Goal: Task Accomplishment & Management: Manage account settings

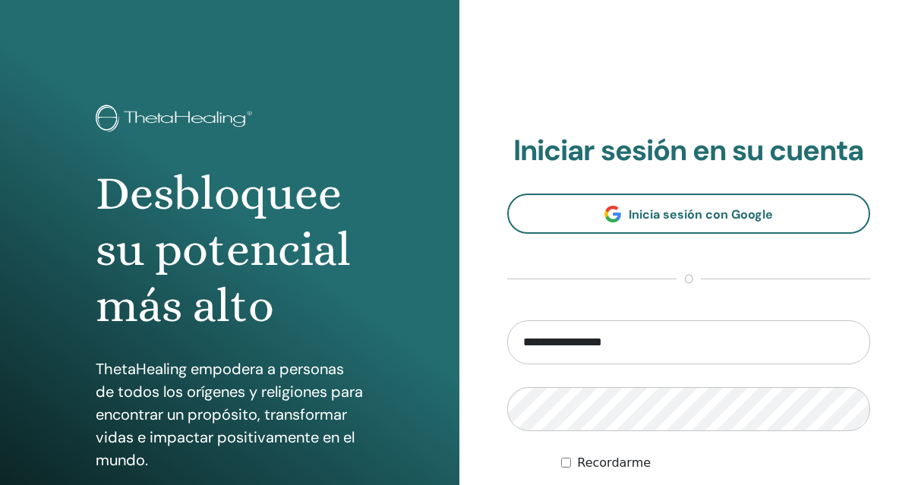
click at [622, 341] on input "**********" at bounding box center [689, 342] width 364 height 44
drag, startPoint x: 552, startPoint y: 344, endPoint x: 449, endPoint y: 345, distance: 102.5
click at [452, 345] on div "Desbloquee su potencial más alto ThetaHealing empodera a personas de todos los …" at bounding box center [459, 364] width 918 height 729
type input "**********"
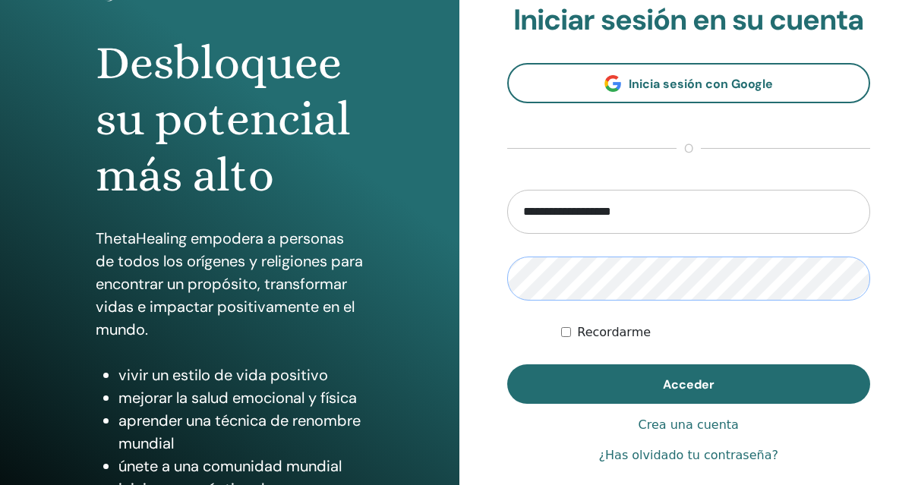
scroll to position [156, 0]
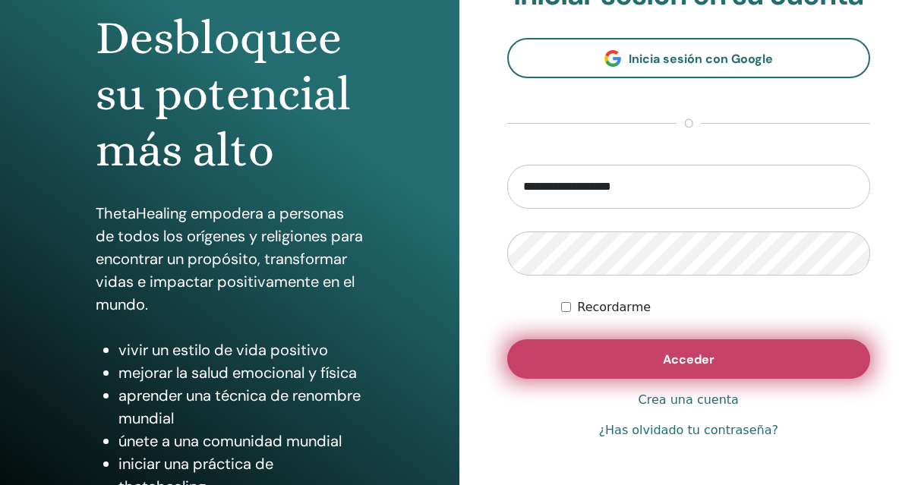
click at [673, 353] on span "Acceder" at bounding box center [689, 359] width 52 height 16
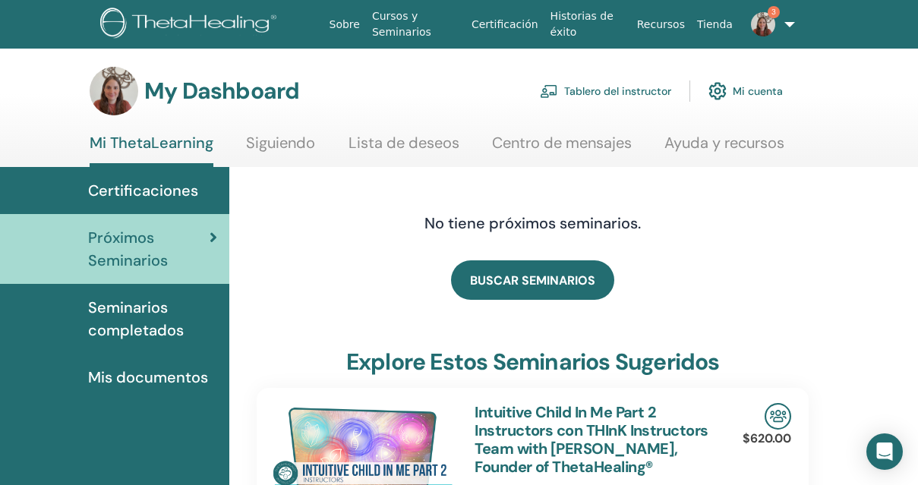
click at [640, 87] on link "Tablero del instructor" at bounding box center [605, 90] width 131 height 33
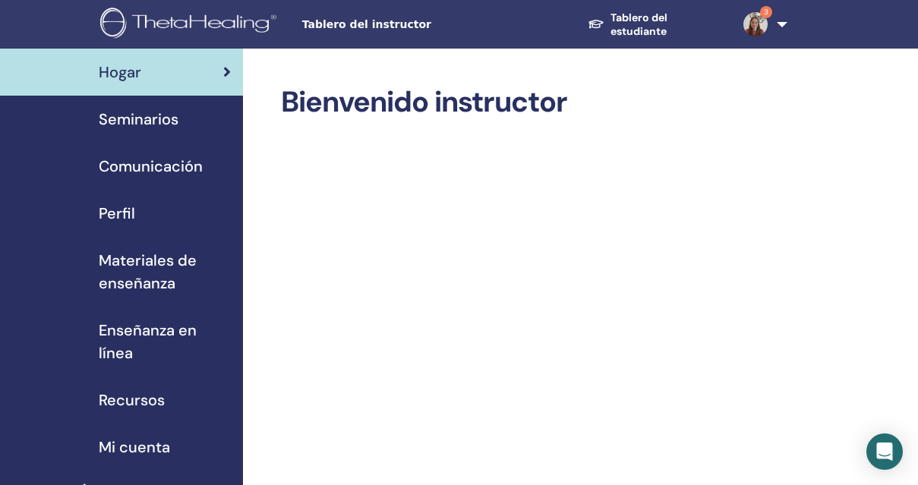
click at [129, 115] on span "Seminarios" at bounding box center [139, 119] width 80 height 23
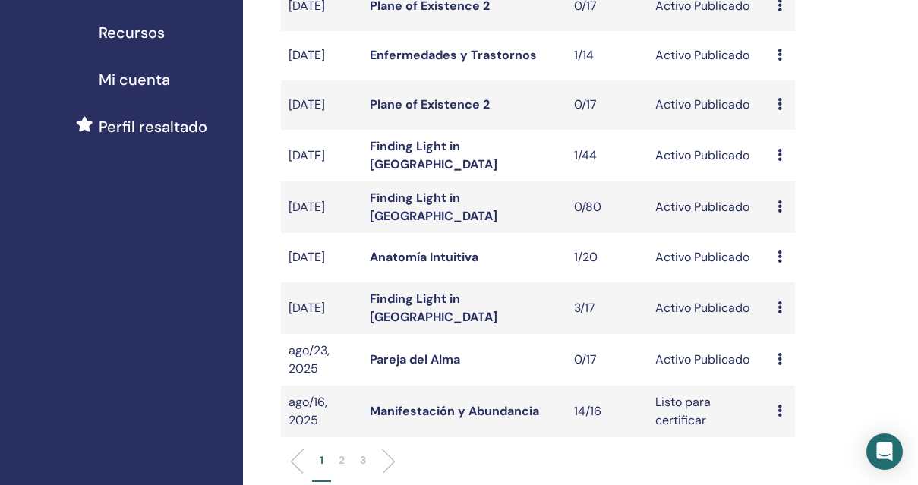
scroll to position [392, 0]
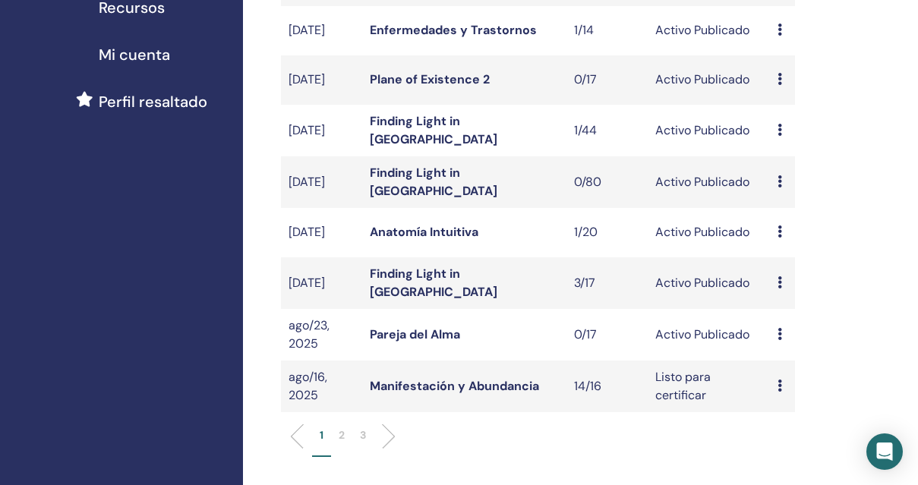
click at [776, 347] on td "Avance Editar asistentes Cancelar" at bounding box center [782, 335] width 24 height 52
click at [777, 346] on td "Avance Editar asistentes Cancelar" at bounding box center [782, 335] width 24 height 52
click at [717, 349] on td "Activo Publicado" at bounding box center [708, 335] width 122 height 52
click at [436, 342] on link "Pareja del Alma" at bounding box center [415, 334] width 90 height 16
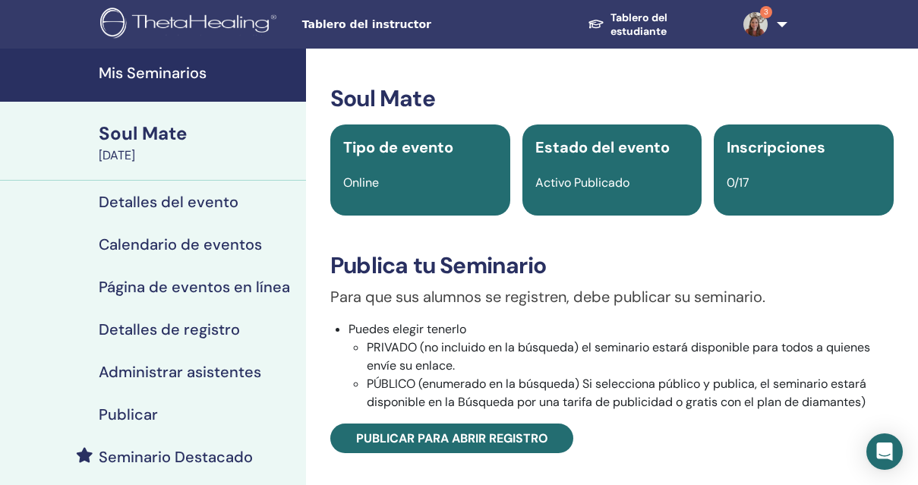
click at [209, 203] on h4 "Detalles del evento" at bounding box center [169, 202] width 140 height 18
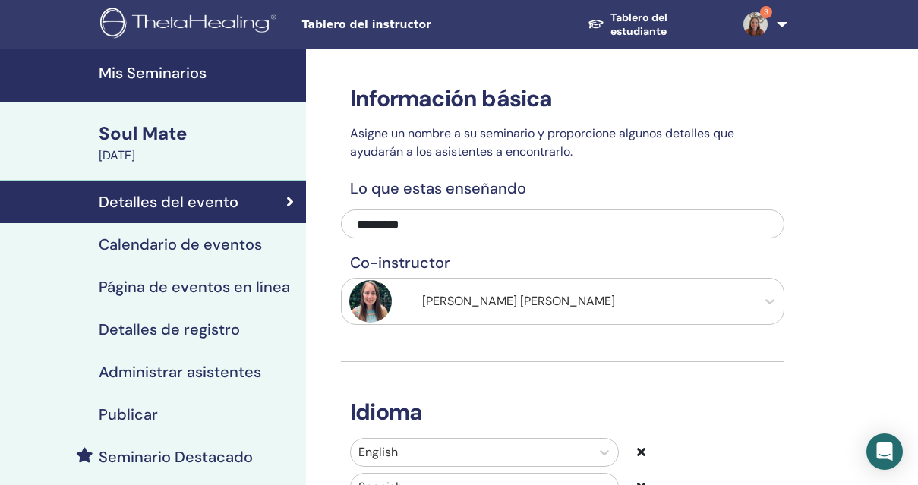
click at [232, 235] on h4 "Calendario de eventos" at bounding box center [180, 244] width 163 height 18
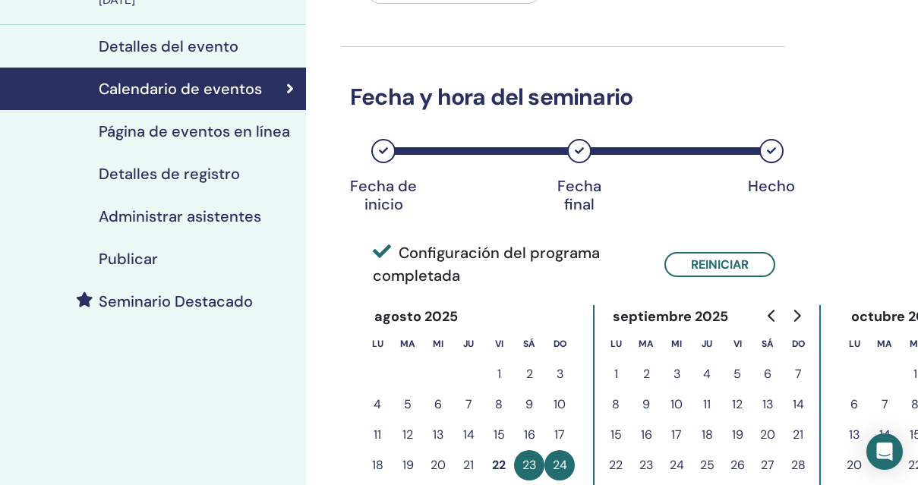
scroll to position [160, 0]
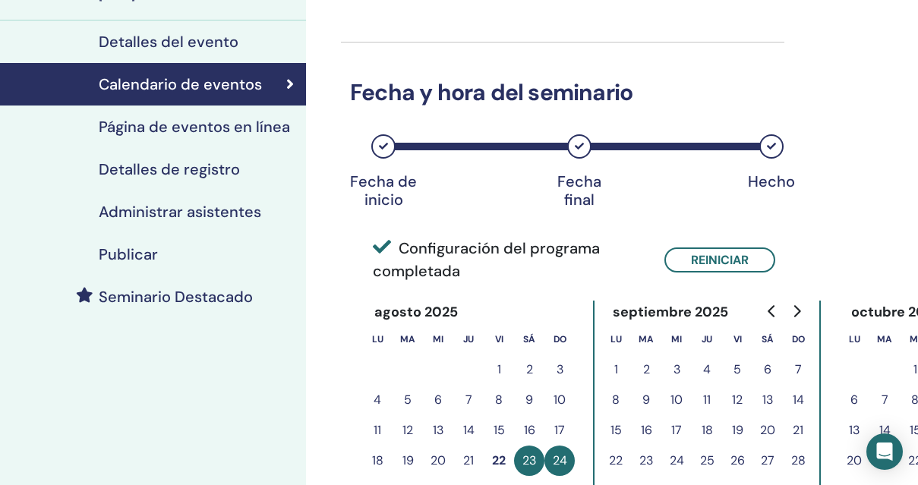
click at [172, 156] on link "Detalles de registro" at bounding box center [153, 169] width 306 height 43
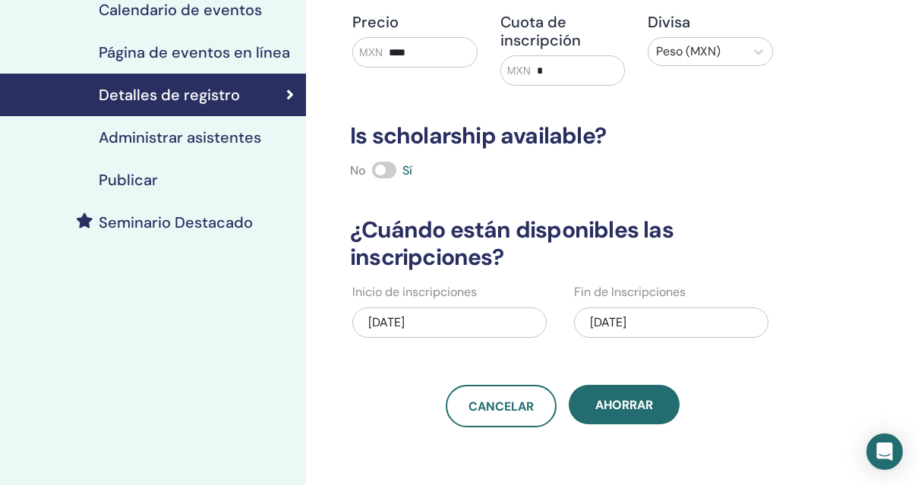
scroll to position [241, 0]
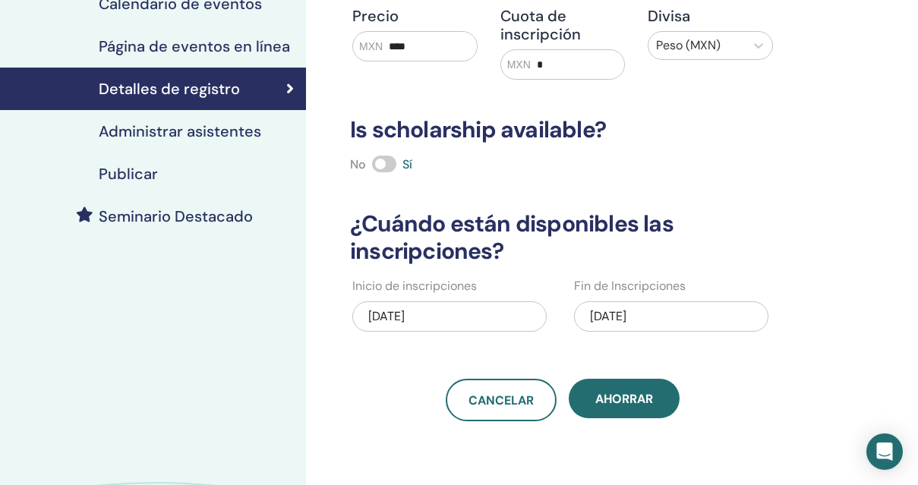
click at [455, 315] on div "02/27/2025" at bounding box center [449, 316] width 194 height 30
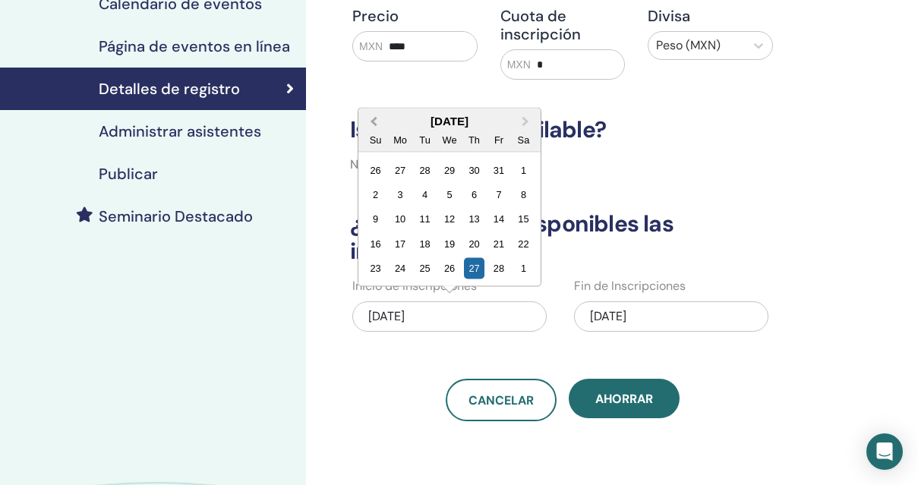
click at [373, 122] on span "Previous Month" at bounding box center [373, 121] width 0 height 16
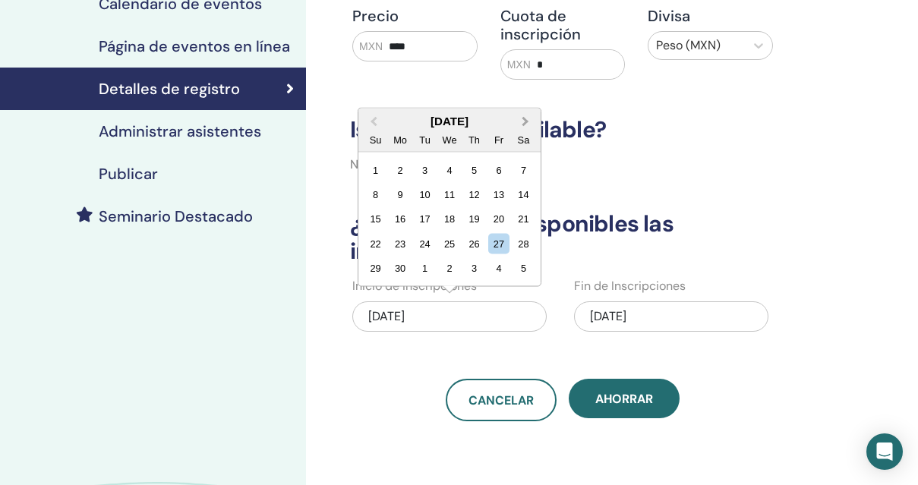
click at [525, 120] on span "Next Month" at bounding box center [525, 121] width 0 height 16
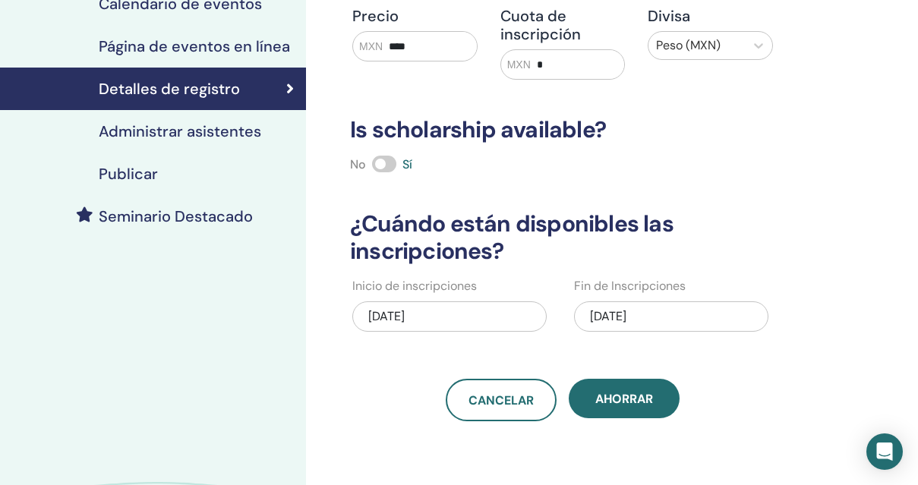
click at [695, 346] on div "Detalles de registro Escribe Online Participantes máximos ** Precio MXN **** Cu…" at bounding box center [562, 114] width 443 height 613
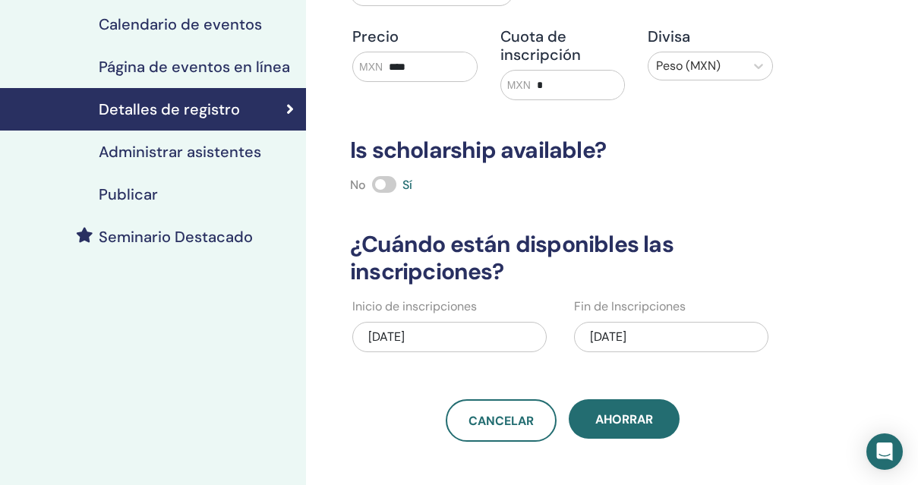
scroll to position [225, 0]
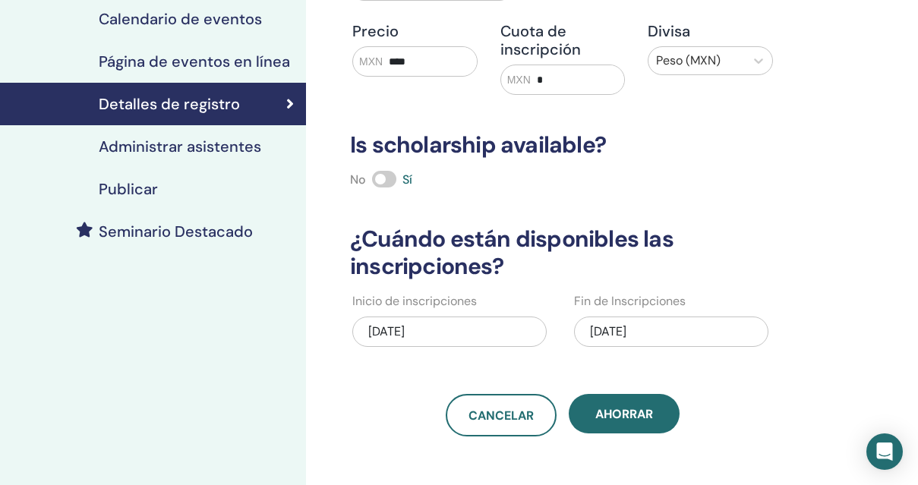
click at [131, 191] on h4 "Publicar" at bounding box center [128, 189] width 59 height 18
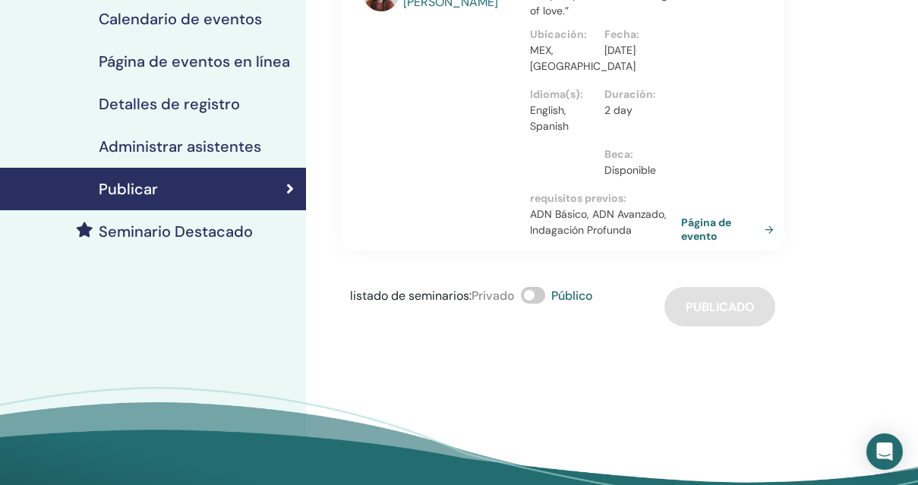
click at [698, 232] on link "Página de evento" at bounding box center [730, 229] width 99 height 27
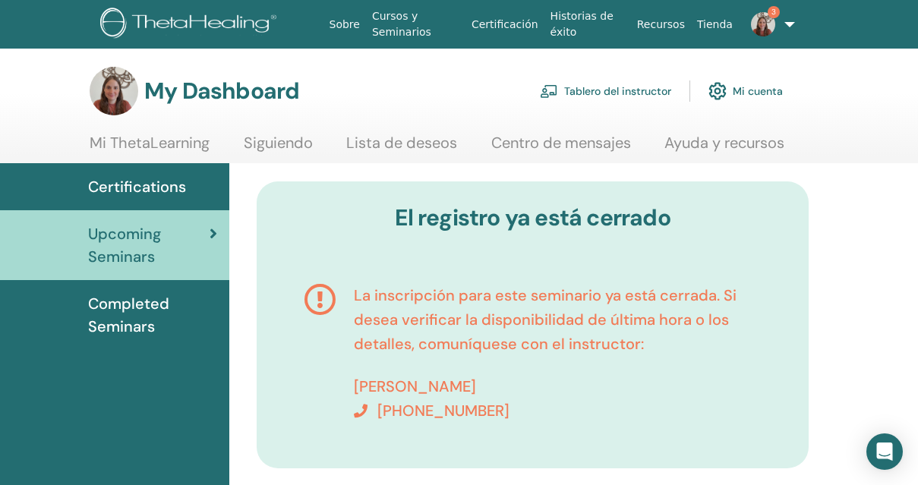
click at [600, 85] on link "Tablero del instructor" at bounding box center [605, 90] width 131 height 33
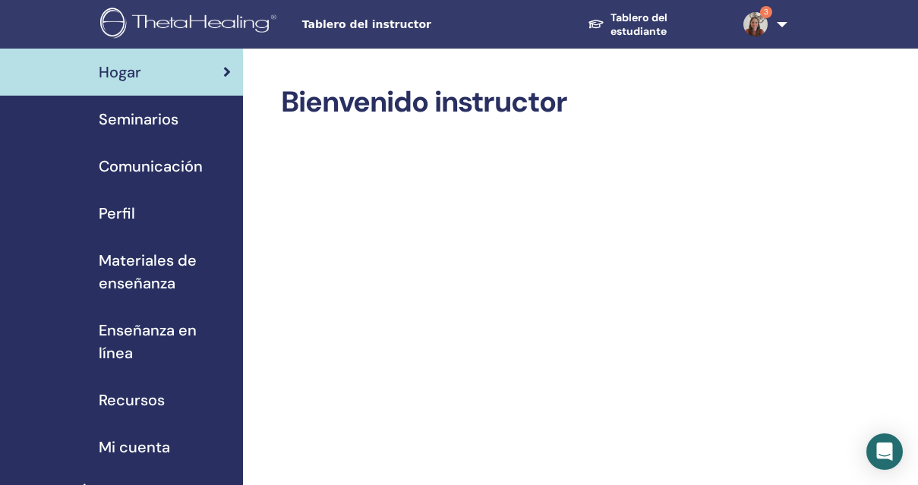
click at [129, 129] on span "Seminarios" at bounding box center [139, 119] width 80 height 23
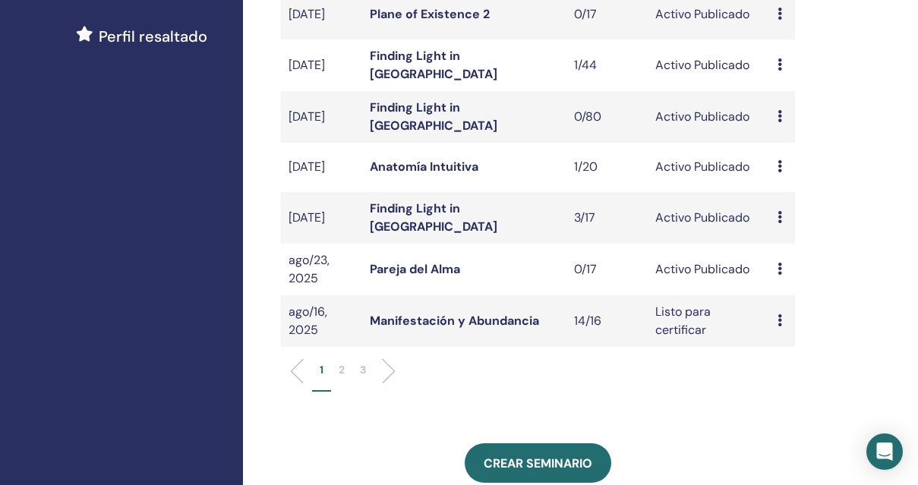
scroll to position [484, 0]
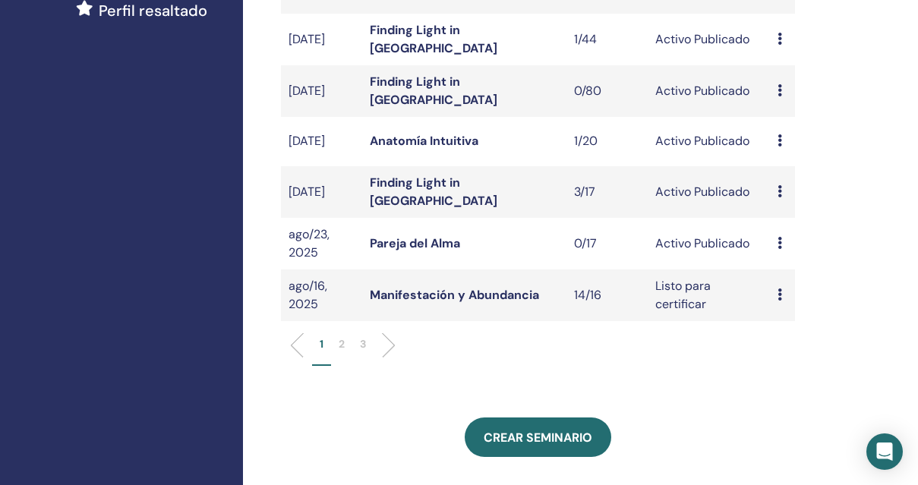
click at [777, 249] on icon at bounding box center [779, 243] width 5 height 12
click at [441, 246] on link "Pareja del Alma" at bounding box center [415, 243] width 90 height 16
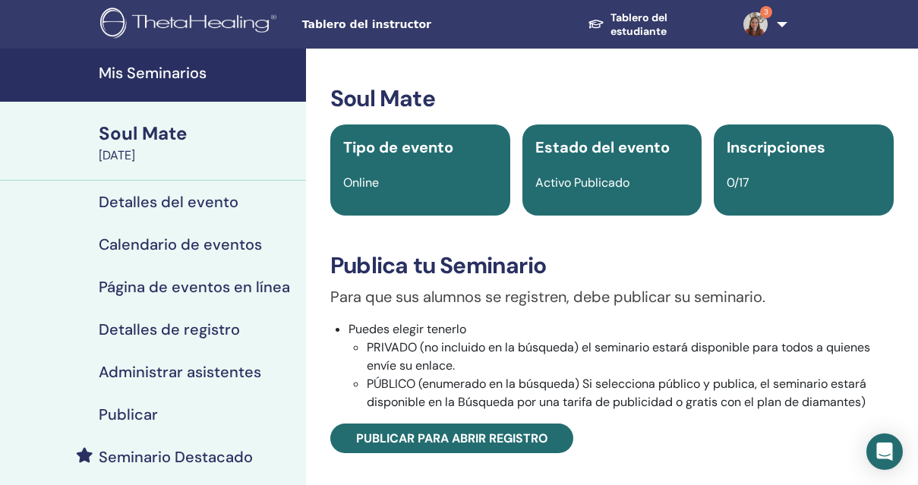
click at [178, 250] on h4 "Calendario de eventos" at bounding box center [180, 244] width 163 height 18
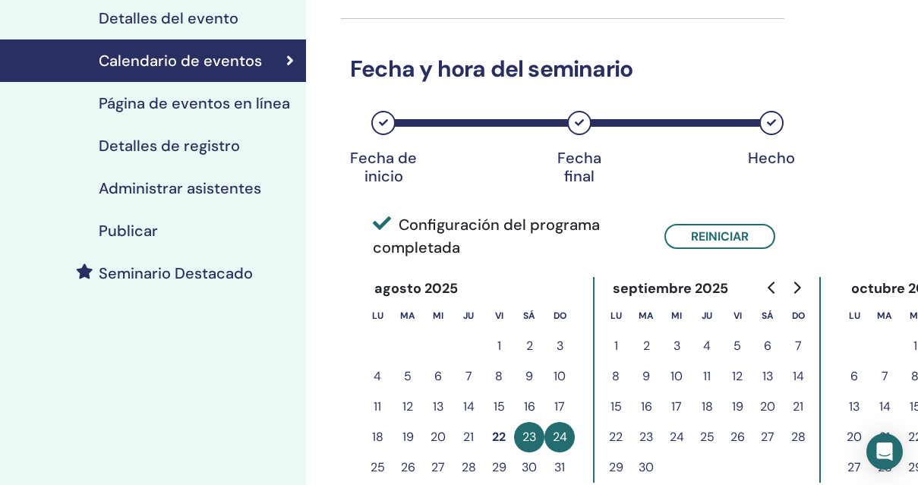
scroll to position [168, 0]
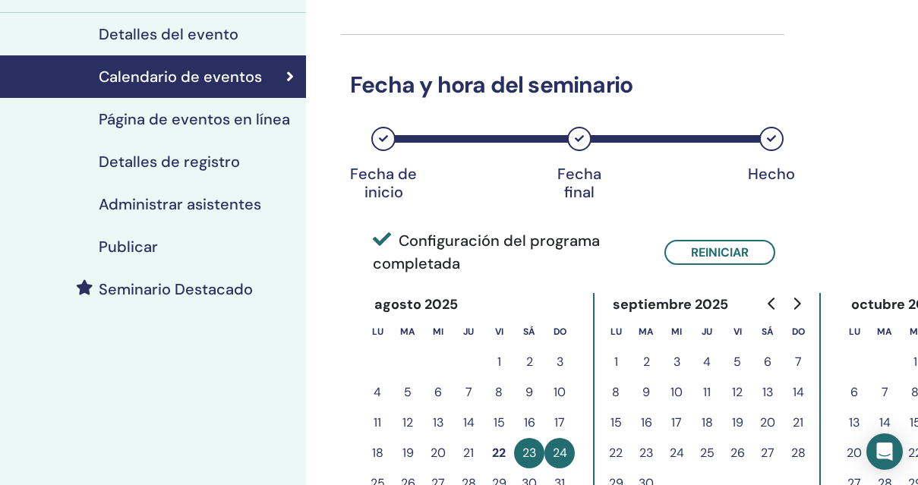
click at [152, 162] on h4 "Detalles de registro" at bounding box center [169, 162] width 141 height 18
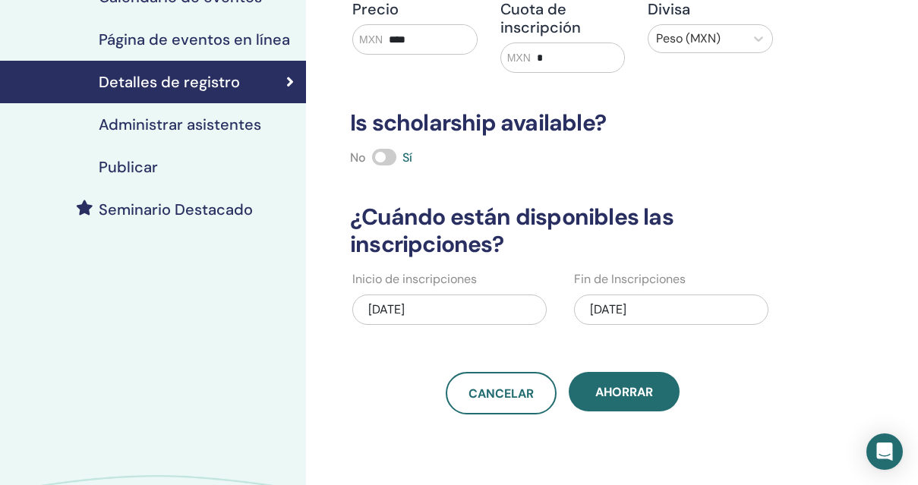
scroll to position [247, 0]
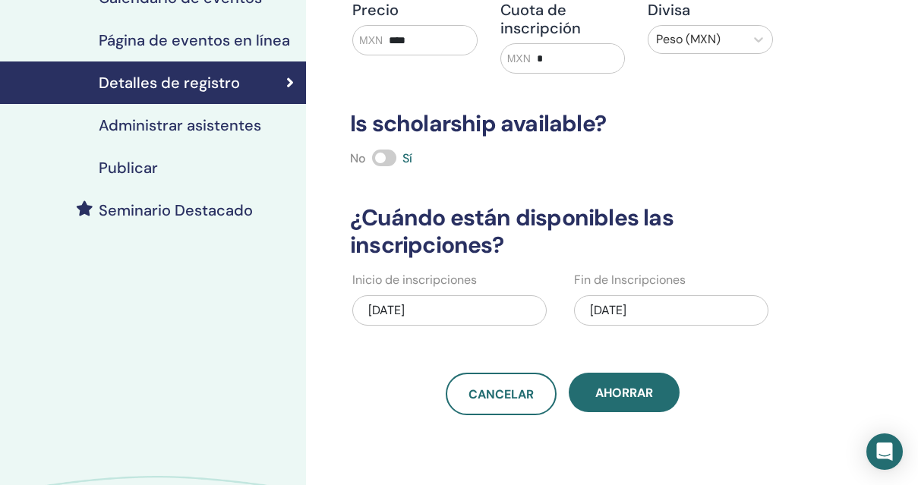
click at [452, 311] on div "[DATE]" at bounding box center [449, 310] width 194 height 30
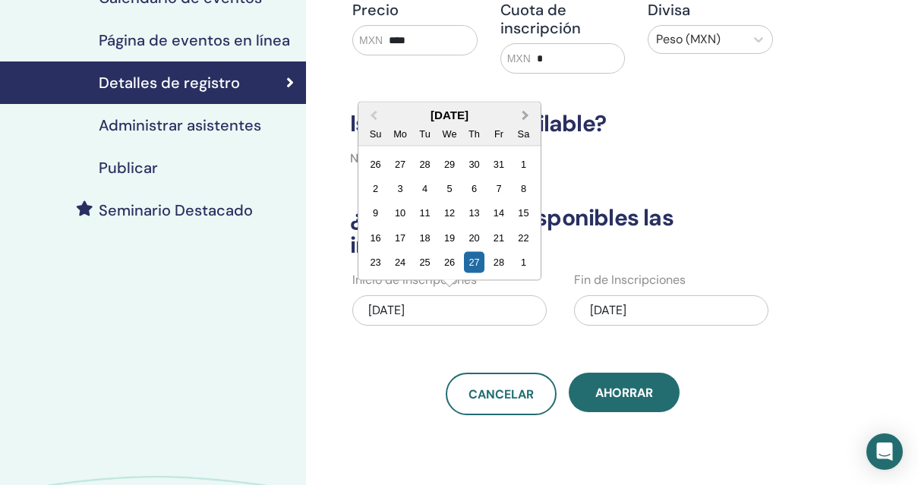
click at [525, 115] on span "Next Month" at bounding box center [525, 115] width 0 height 16
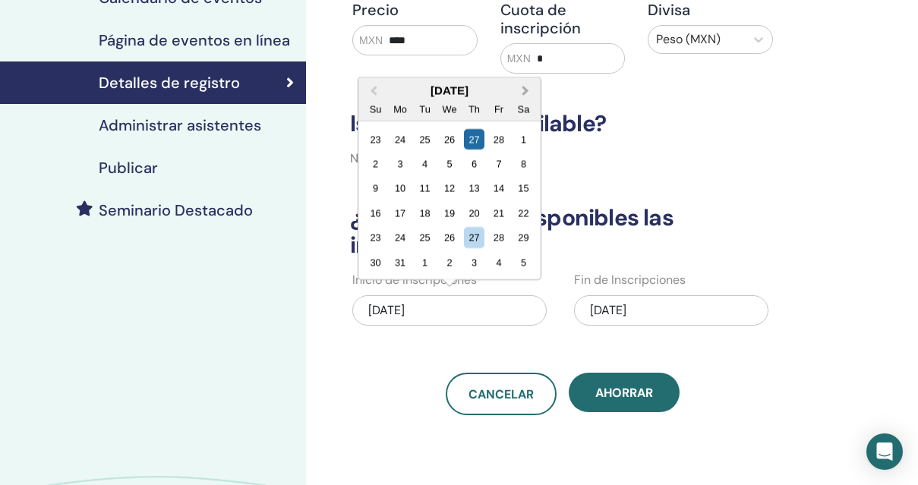
click at [524, 115] on div "Sa" at bounding box center [523, 109] width 20 height 20
click at [527, 93] on button "Next Month" at bounding box center [527, 91] width 24 height 24
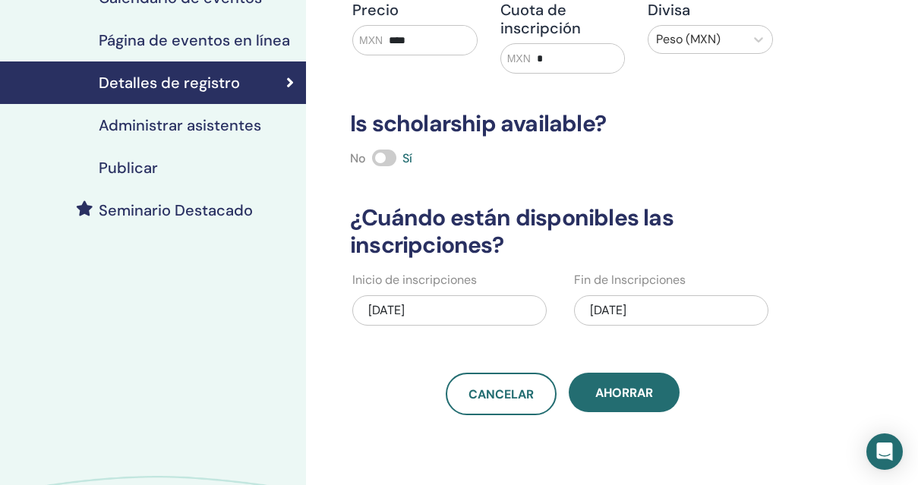
click at [527, 92] on div "Detalles de registro Escribe Online Participantes máximos ** Precio MXN **** Cu…" at bounding box center [562, 108] width 443 height 613
click at [458, 304] on div "02/27/2025" at bounding box center [449, 310] width 194 height 30
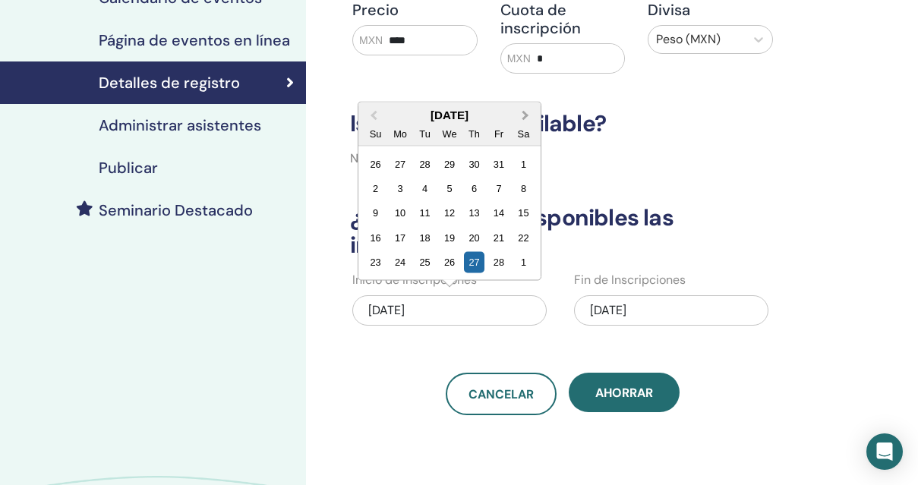
click at [525, 125] on button "Next Month" at bounding box center [527, 116] width 24 height 24
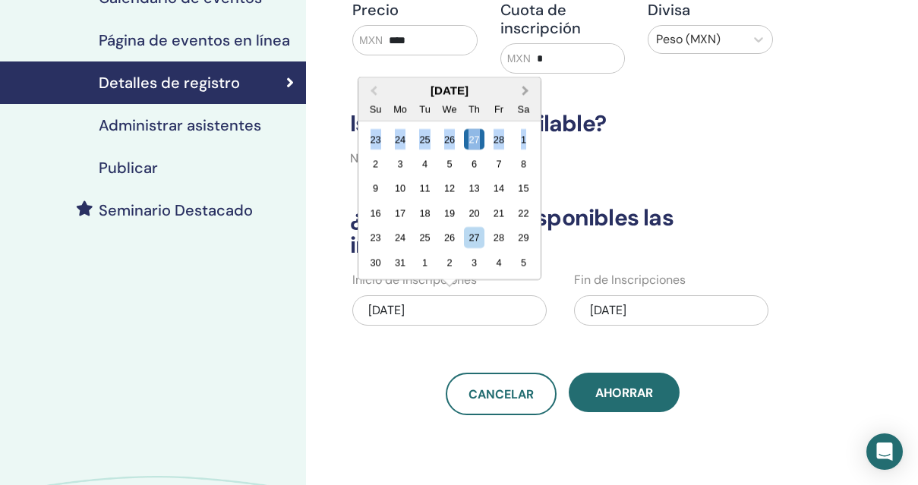
click at [525, 125] on div "March 2025 Su Mo Tu We Th Fr Sa 23 24 25 26 27 28 1 2 3 4 5 6 7 8 9 10 11 12 13…" at bounding box center [449, 178] width 182 height 202
click at [525, 90] on span "Next Month" at bounding box center [525, 91] width 0 height 16
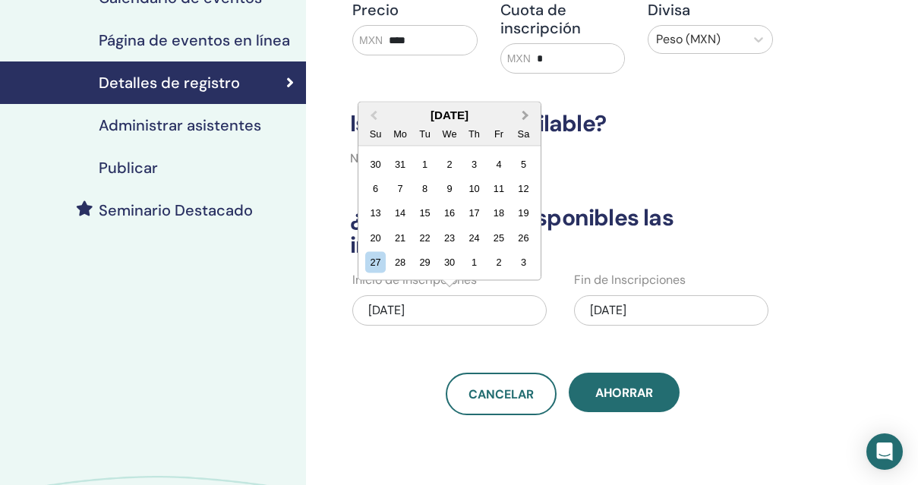
click at [525, 115] on span "Next Month" at bounding box center [525, 115] width 0 height 16
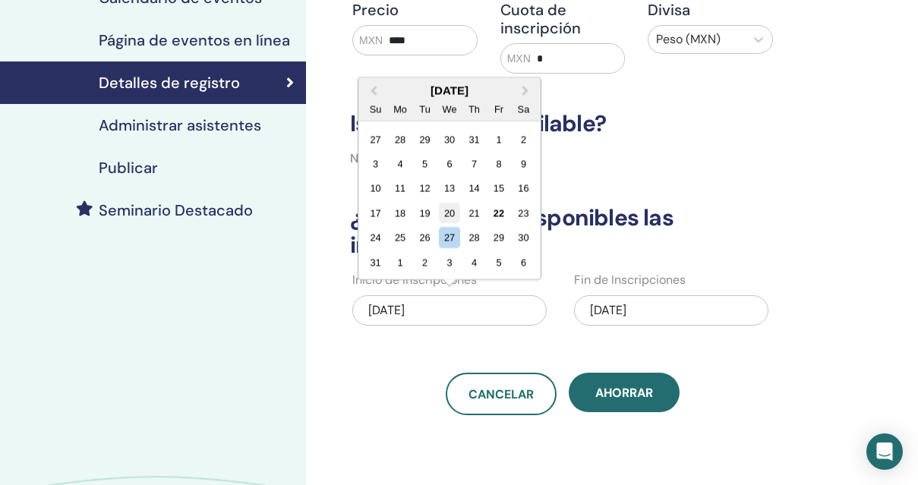
click at [447, 213] on div "20" at bounding box center [449, 213] width 20 height 20
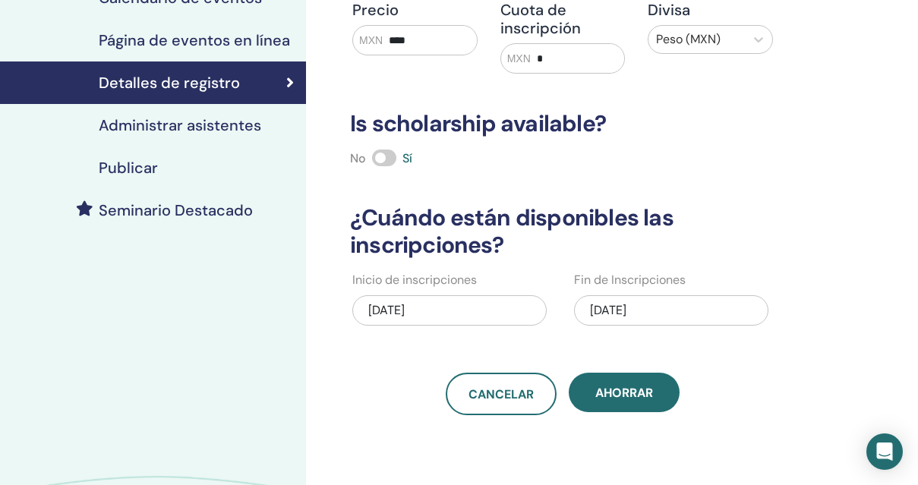
click at [692, 313] on div "04/13/2025" at bounding box center [671, 310] width 194 height 30
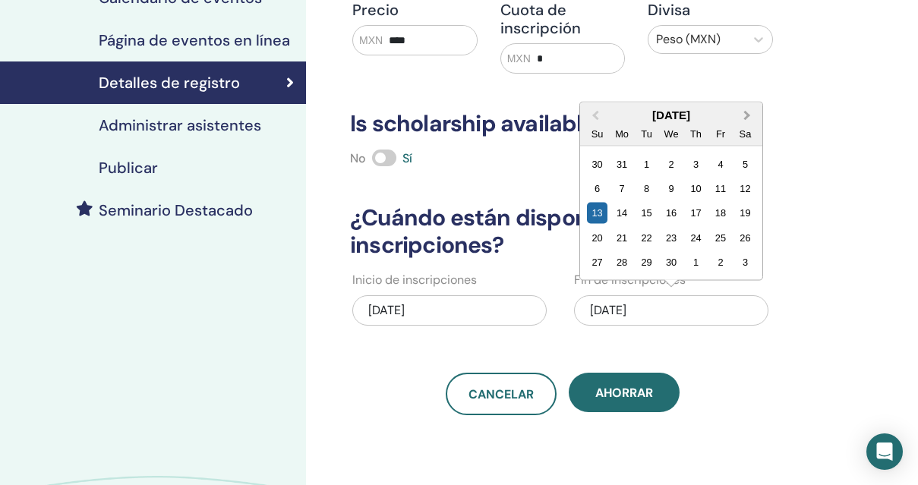
click at [747, 113] on span "Next Month" at bounding box center [747, 115] width 0 height 16
click at [747, 112] on span "Next Month" at bounding box center [747, 115] width 0 height 16
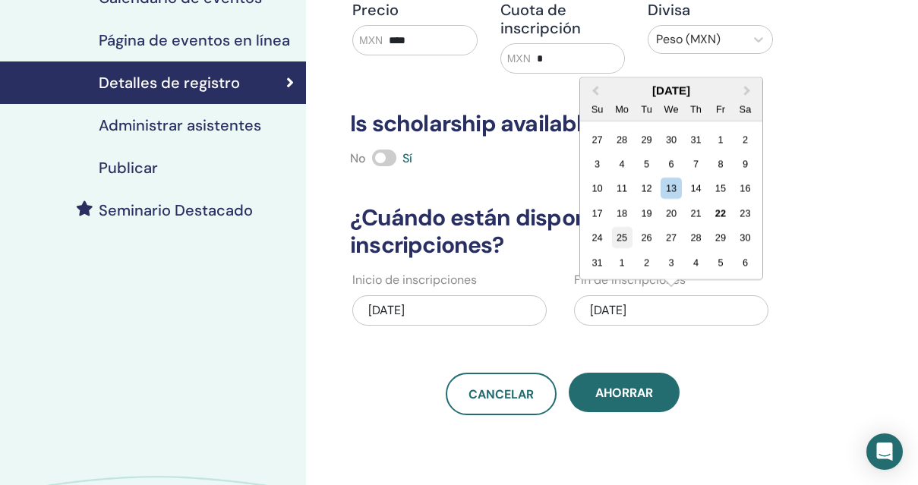
click at [619, 238] on div "25" at bounding box center [622, 238] width 20 height 20
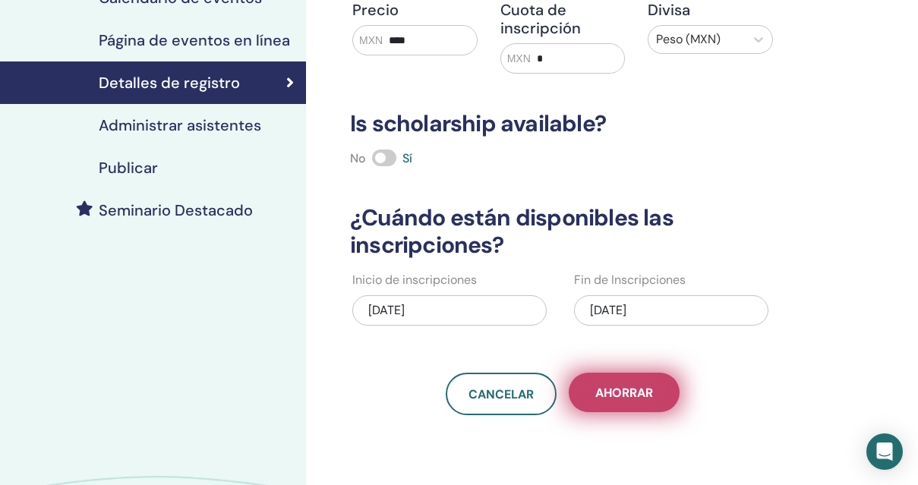
click at [620, 395] on span "Ahorrar" at bounding box center [624, 393] width 58 height 16
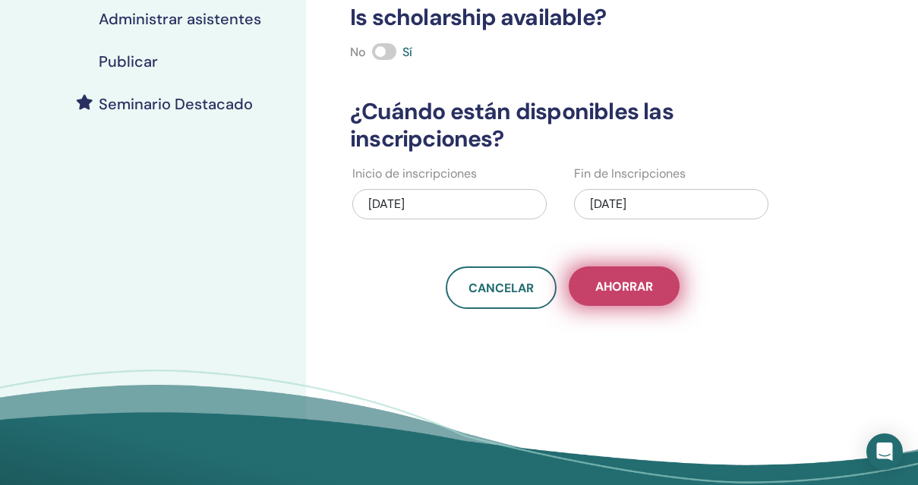
scroll to position [328, 0]
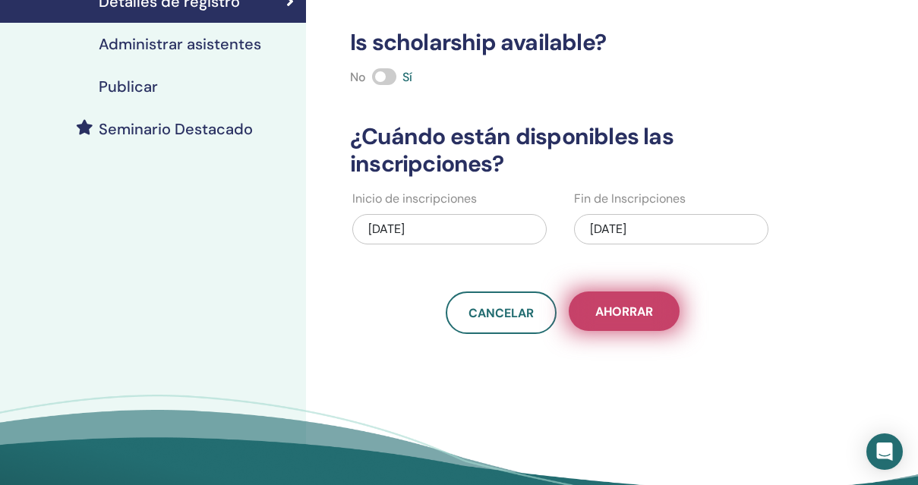
click at [654, 311] on button "Ahorrar" at bounding box center [624, 310] width 111 height 39
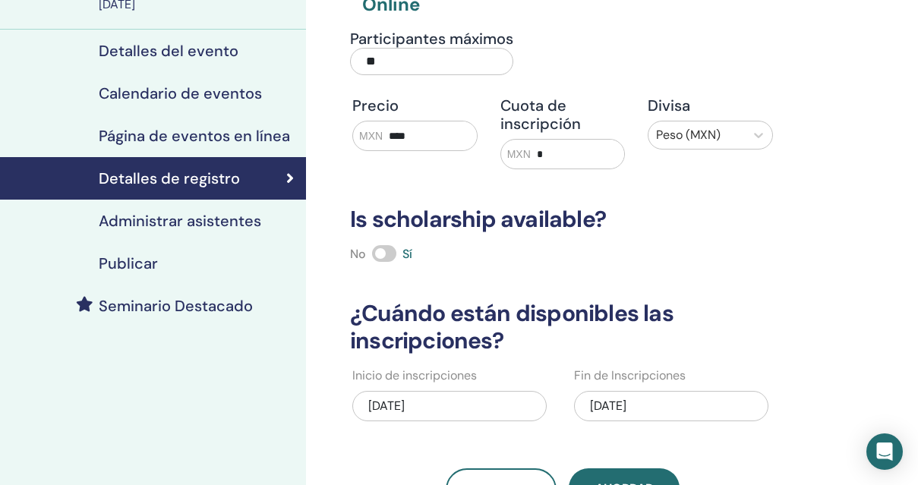
scroll to position [0, 0]
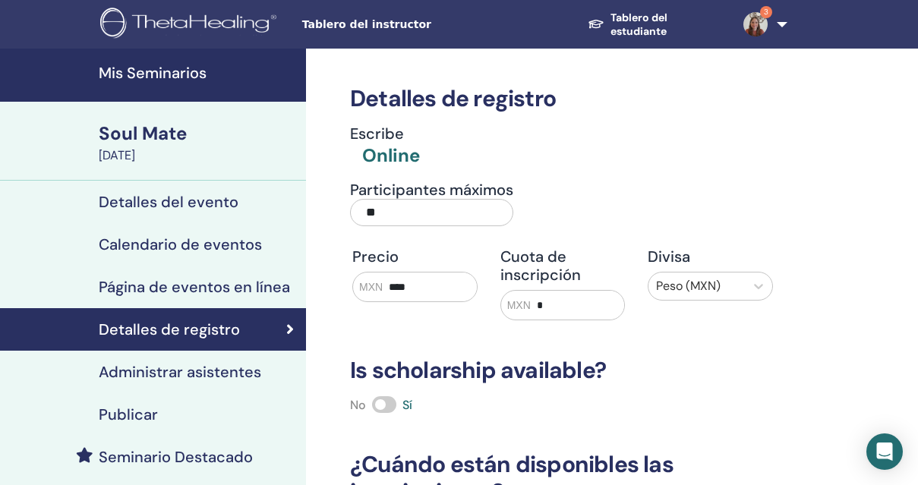
click at [152, 407] on h4 "Publicar" at bounding box center [128, 414] width 59 height 18
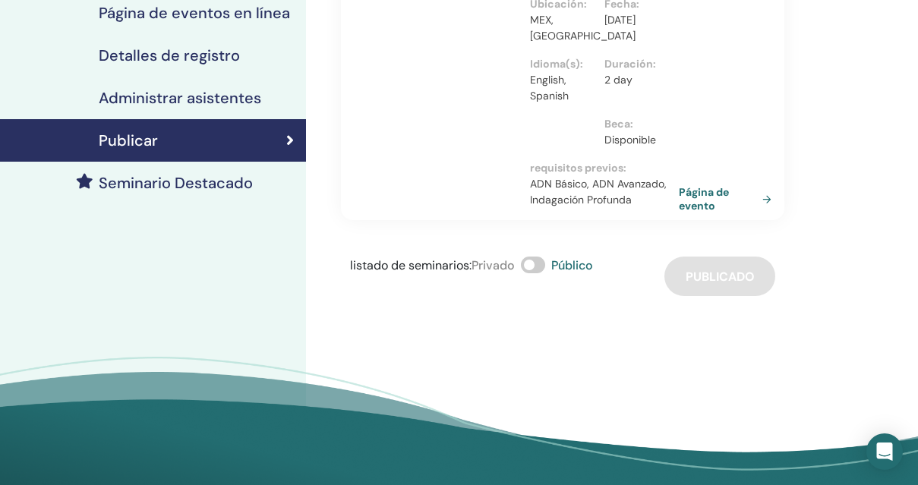
scroll to position [273, 0]
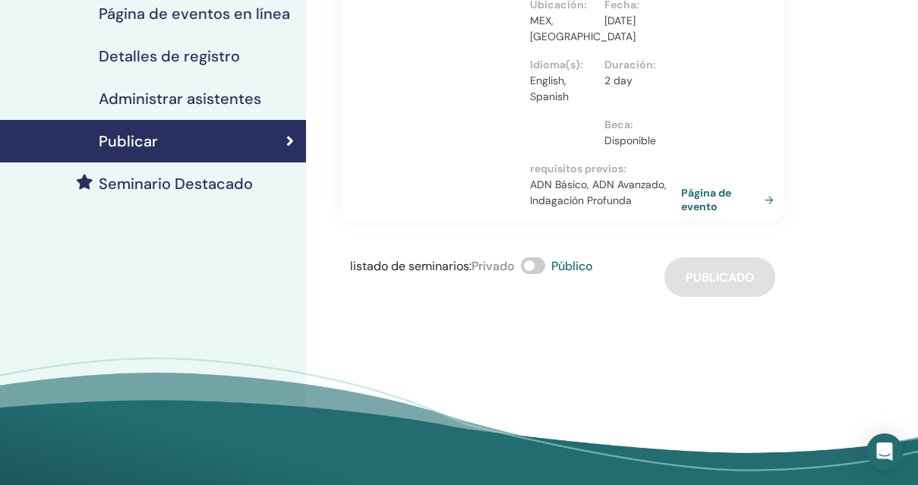
click at [708, 186] on link "Página de evento" at bounding box center [730, 199] width 99 height 27
